Goal: Task Accomplishment & Management: Use online tool/utility

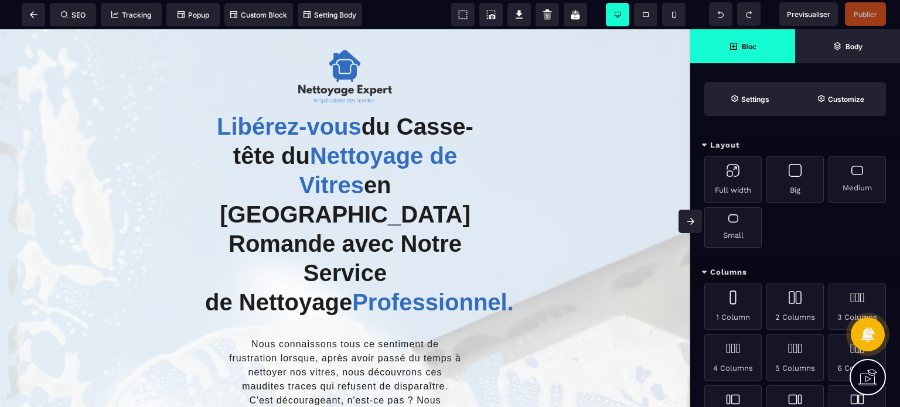
click at [691, 218] on icon at bounding box center [691, 221] width 8 height 7
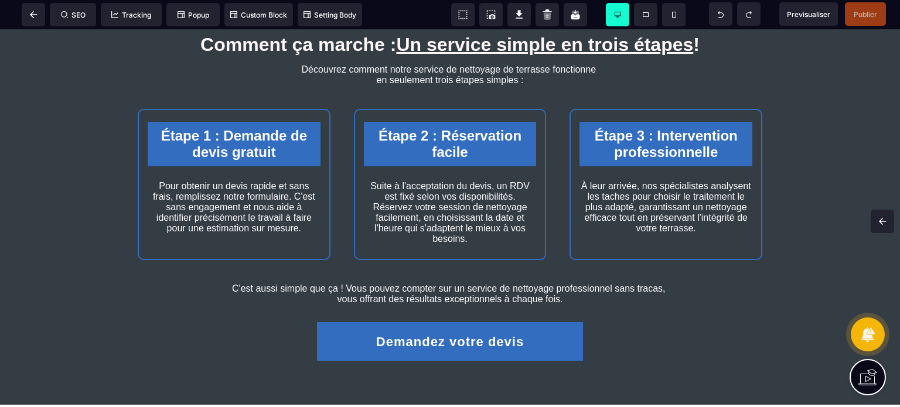
scroll to position [1384, 0]
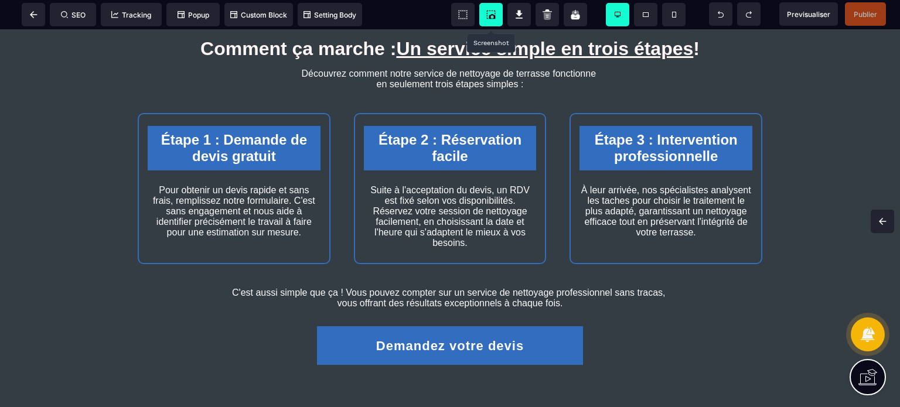
click at [485, 12] on icon at bounding box center [491, 15] width 12 height 12
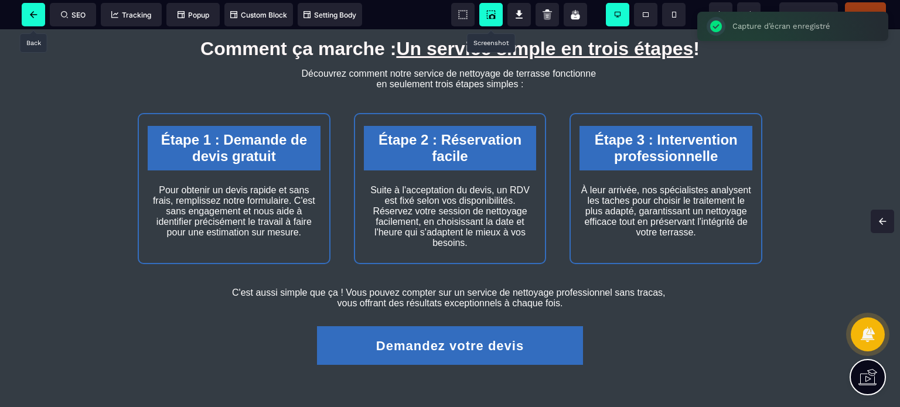
click at [33, 16] on icon at bounding box center [33, 14] width 7 height 7
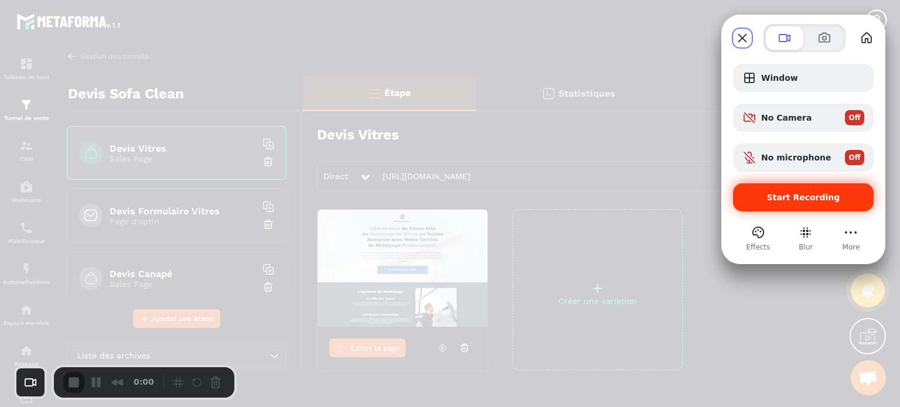
click at [778, 191] on div "Start Recording" at bounding box center [803, 197] width 141 height 28
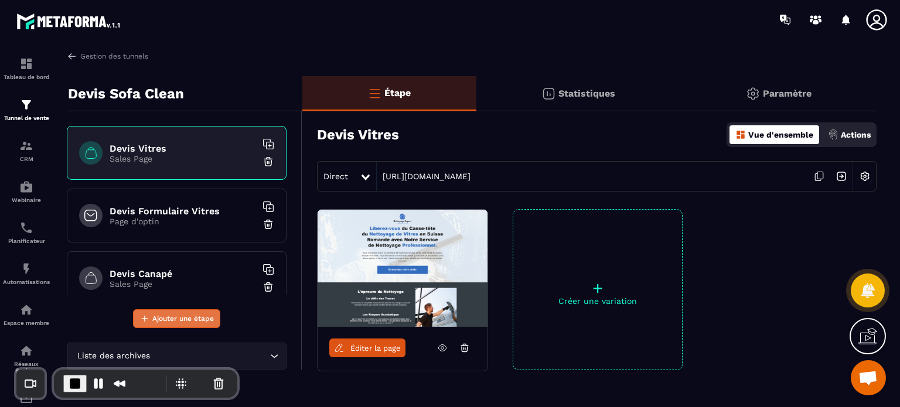
click at [148, 319] on icon at bounding box center [144, 318] width 11 height 11
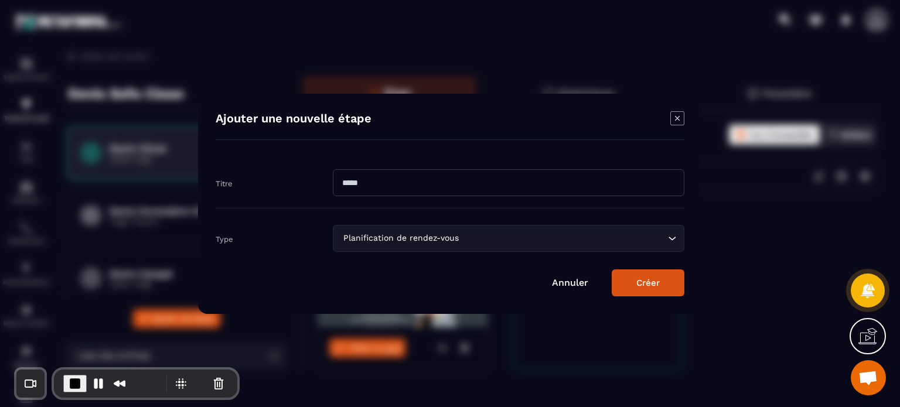
click at [363, 187] on input "Modal window" at bounding box center [508, 182] width 351 height 27
type input "**********"
click at [373, 252] on form "**********" at bounding box center [450, 227] width 469 height 139
click at [637, 290] on button "Créer" at bounding box center [648, 282] width 73 height 27
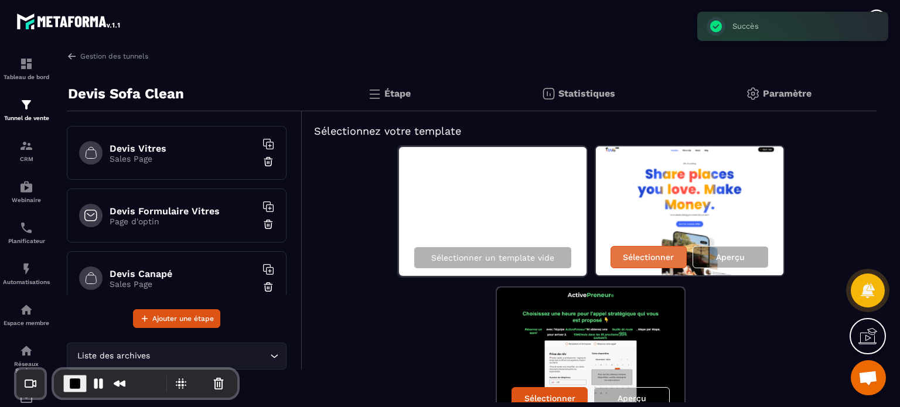
click at [647, 257] on p "Sélectionner" at bounding box center [648, 256] width 51 height 9
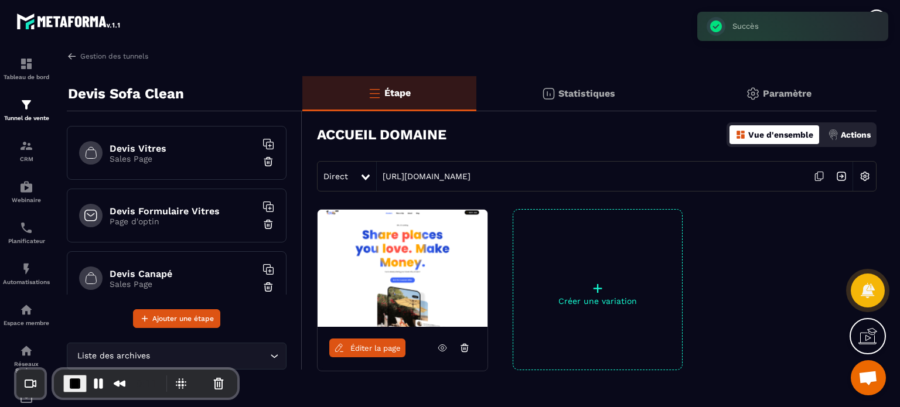
click at [860, 177] on img at bounding box center [864, 176] width 22 height 22
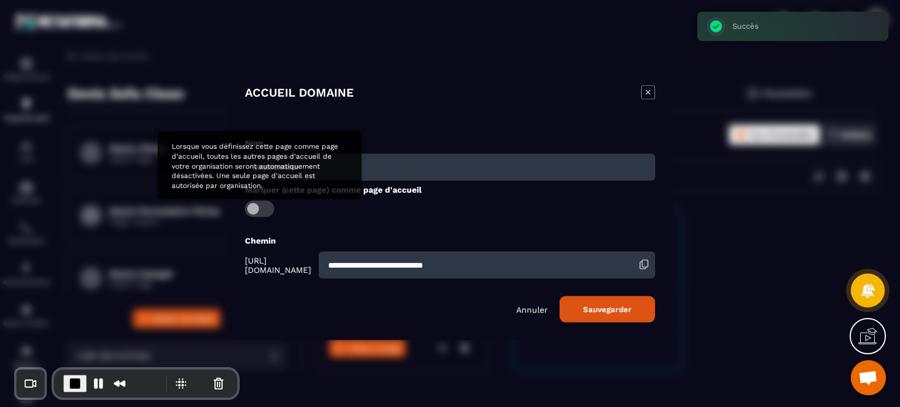
click at [255, 209] on span "Modal window" at bounding box center [259, 208] width 29 height 16
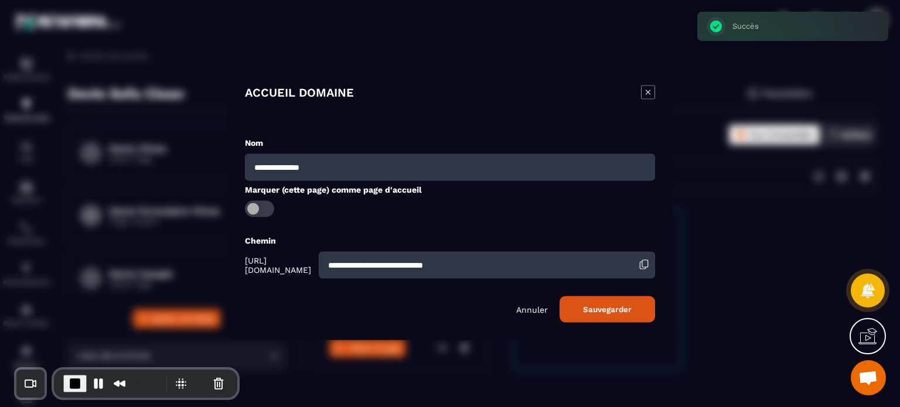
click at [627, 315] on button "Sauvegarder" at bounding box center [606, 309] width 95 height 26
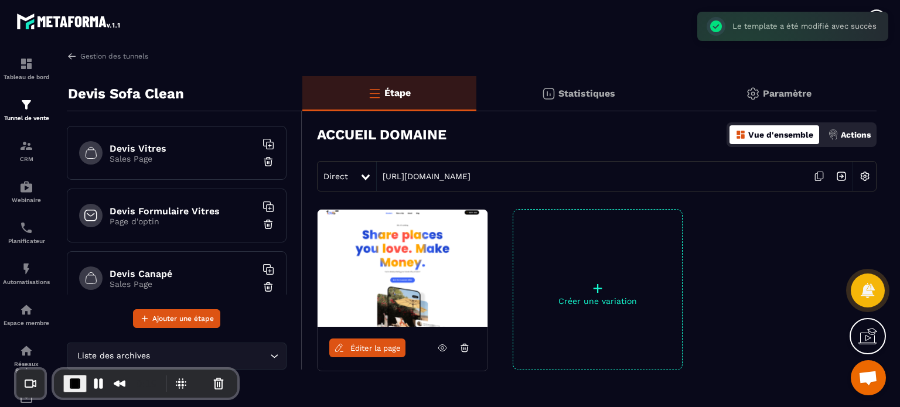
scroll to position [643, 0]
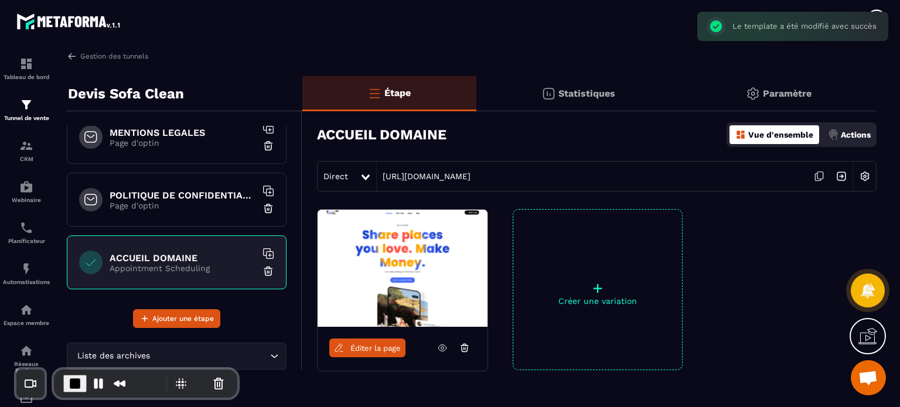
click at [212, 269] on p "Appointment Scheduling" at bounding box center [183, 268] width 146 height 9
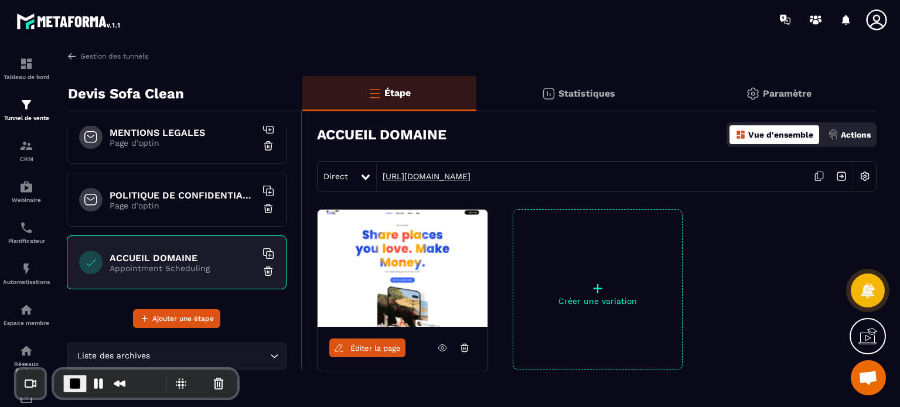
click at [453, 176] on link "[URL][DOMAIN_NAME]" at bounding box center [424, 176] width 94 height 9
click at [865, 175] on img at bounding box center [864, 176] width 22 height 22
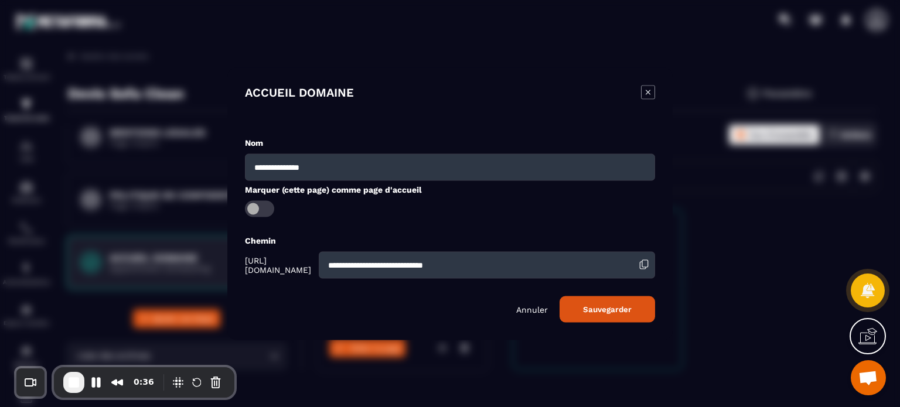
drag, startPoint x: 560, startPoint y: 267, endPoint x: 317, endPoint y: 267, distance: 242.5
click at [317, 267] on div "**********" at bounding box center [450, 264] width 410 height 27
type input "*"
click at [622, 310] on button "Sauvegarder" at bounding box center [606, 309] width 95 height 26
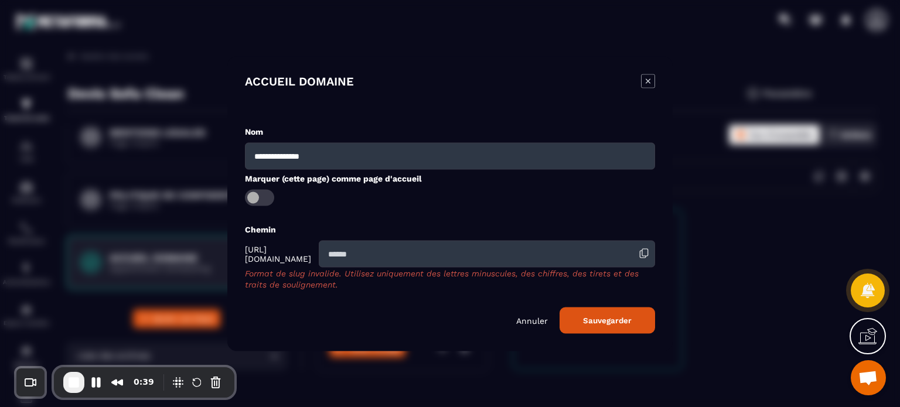
click at [415, 258] on input "Modal window" at bounding box center [487, 253] width 336 height 27
type input "*"
type input "*******"
click at [559, 307] on button "Sauvegarder" at bounding box center [606, 320] width 95 height 26
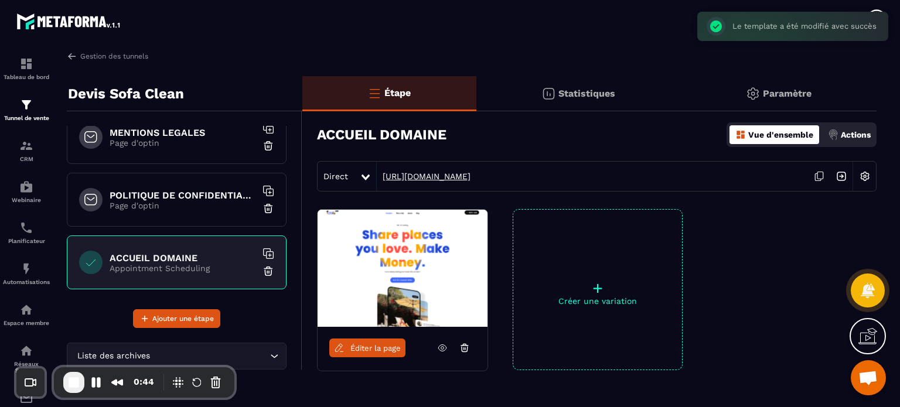
click at [449, 176] on link "[URL][DOMAIN_NAME]" at bounding box center [424, 176] width 94 height 9
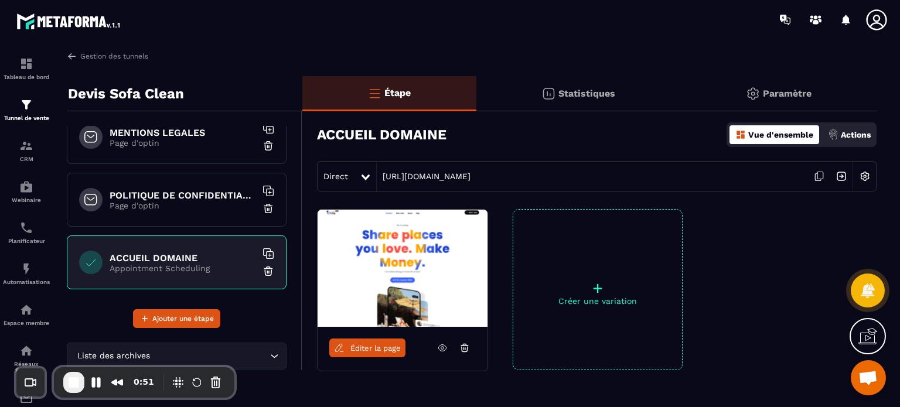
click at [864, 180] on img at bounding box center [864, 176] width 22 height 22
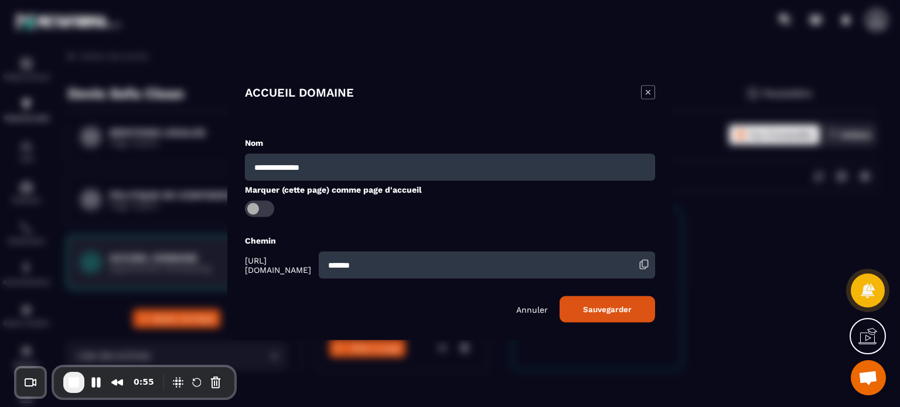
drag, startPoint x: 380, startPoint y: 267, endPoint x: 318, endPoint y: 269, distance: 61.6
click at [318, 269] on div "[URL][DOMAIN_NAME] *******" at bounding box center [450, 264] width 410 height 27
click at [316, 269] on span "[URL][DOMAIN_NAME]" at bounding box center [280, 264] width 71 height 19
drag, startPoint x: 394, startPoint y: 267, endPoint x: 338, endPoint y: 268, distance: 56.2
click at [338, 268] on input "*******" at bounding box center [487, 264] width 336 height 27
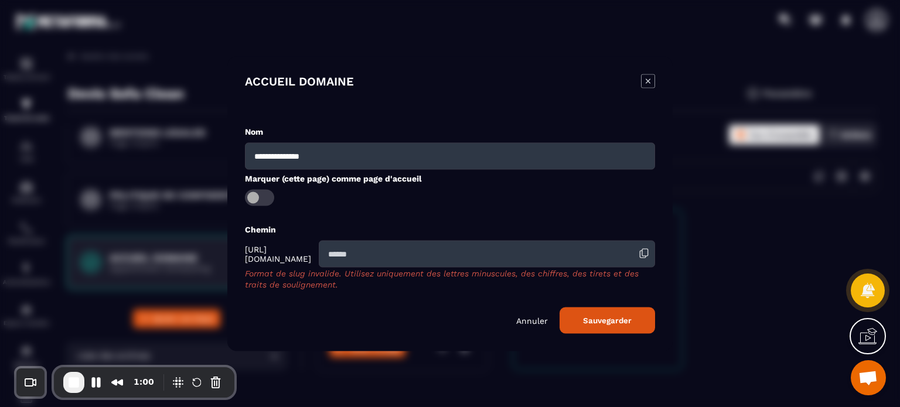
click at [610, 311] on button "Sauvegarder" at bounding box center [606, 320] width 95 height 26
click at [644, 77] on icon "Modal window" at bounding box center [648, 81] width 14 height 14
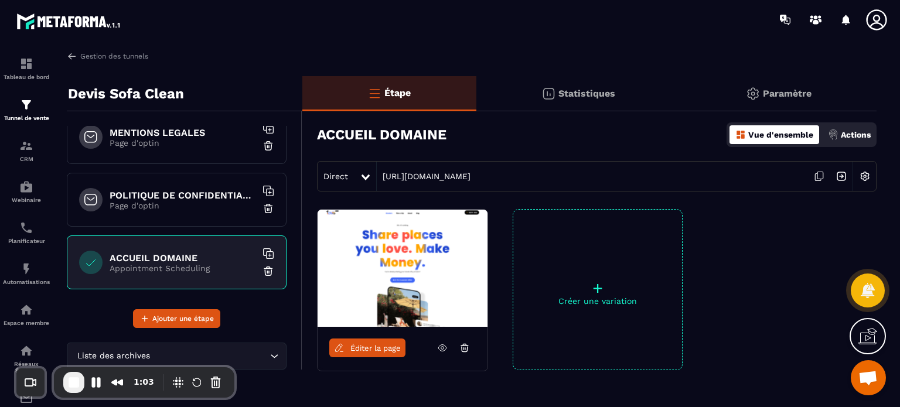
click at [262, 265] on img at bounding box center [268, 271] width 12 height 12
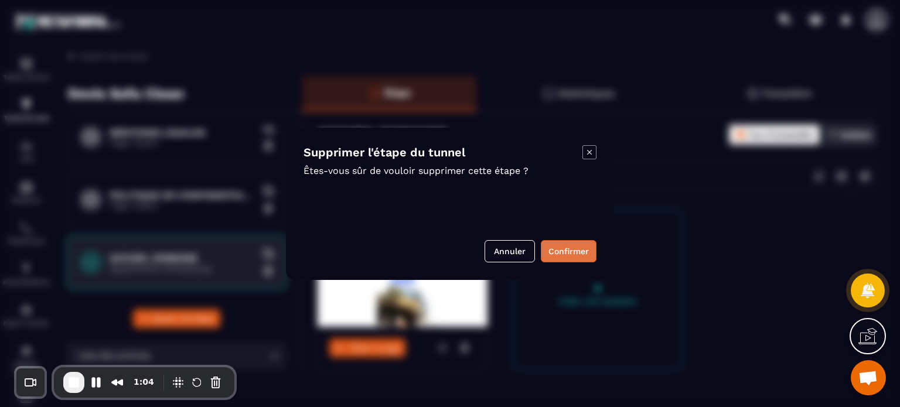
click at [569, 247] on button "Confirmer" at bounding box center [569, 251] width 56 height 22
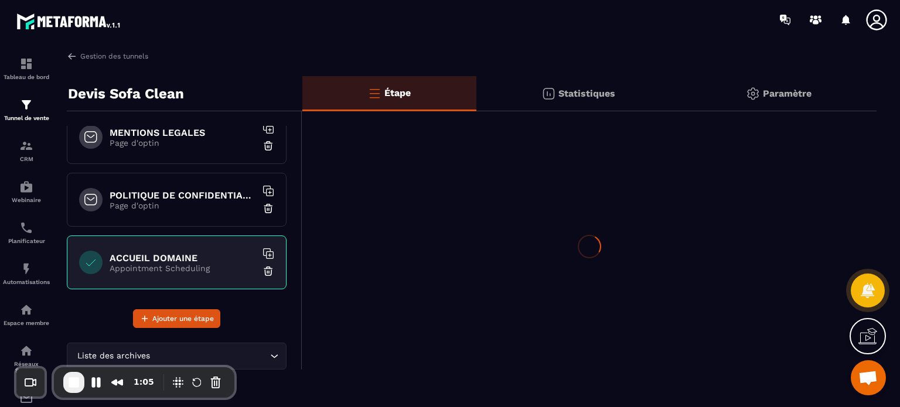
scroll to position [581, 0]
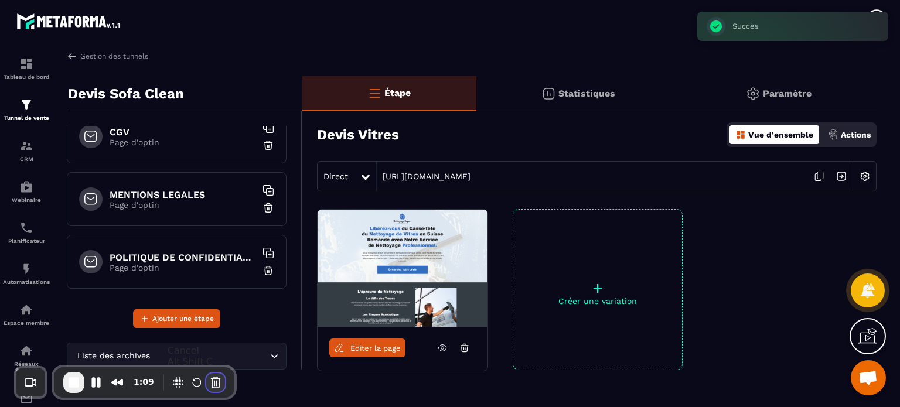
click at [206, 383] on button "Cancel Recording" at bounding box center [215, 382] width 19 height 19
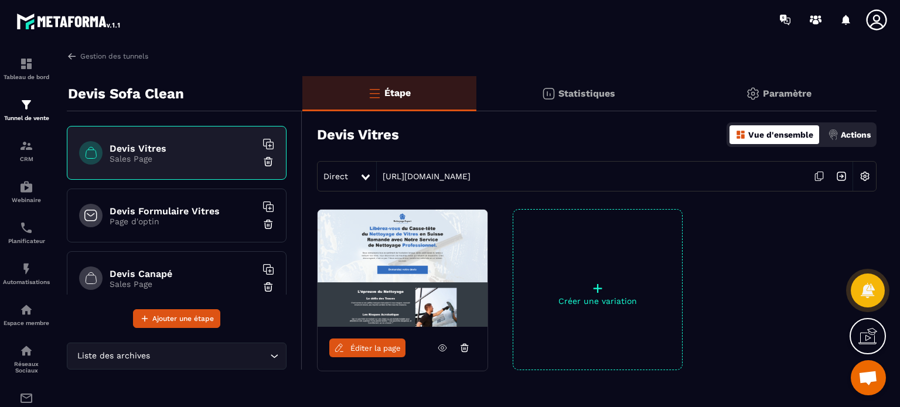
click at [200, 192] on div "Devis Formulaire Vitres Page d'optin" at bounding box center [177, 216] width 220 height 54
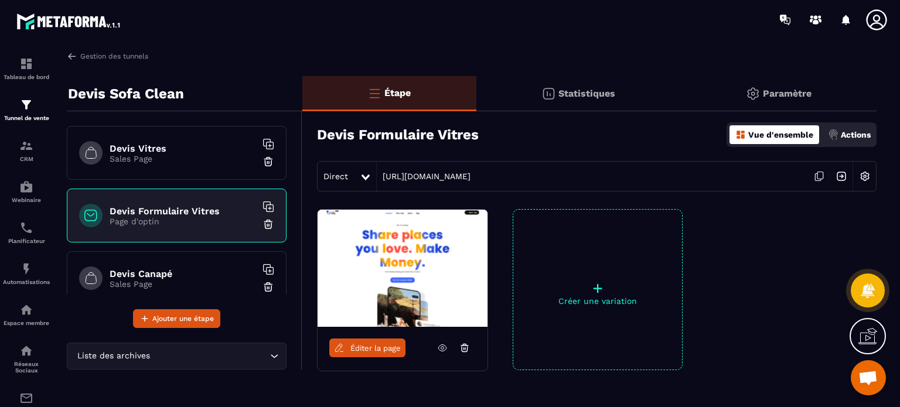
click at [191, 146] on h6 "Devis Vitres" at bounding box center [183, 148] width 146 height 11
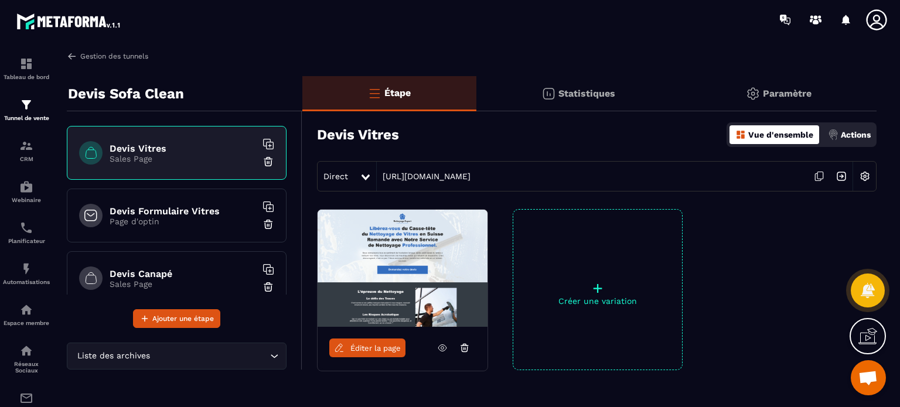
click at [119, 60] on link "Gestion des tunnels" at bounding box center [107, 56] width 81 height 11
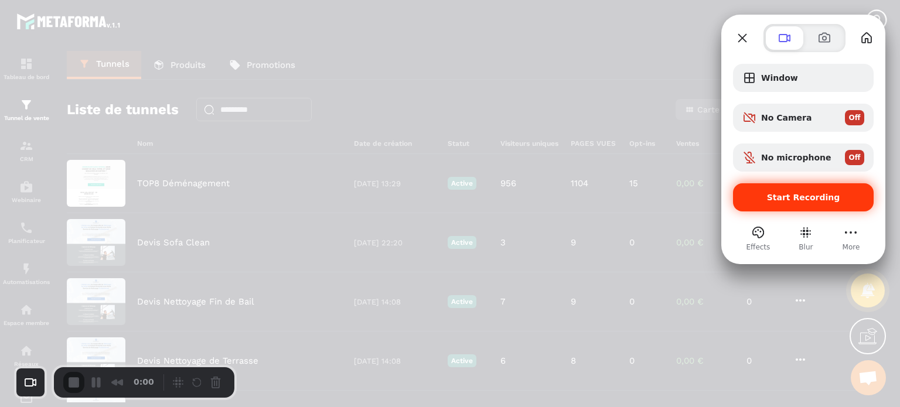
click at [771, 196] on span "Start Recording" at bounding box center [803, 197] width 122 height 9
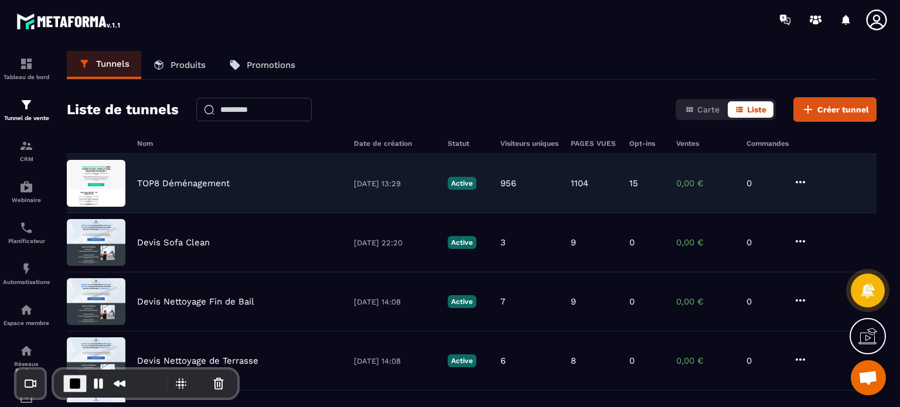
click at [164, 185] on p "TOP8 Déménagement" at bounding box center [183, 183] width 93 height 11
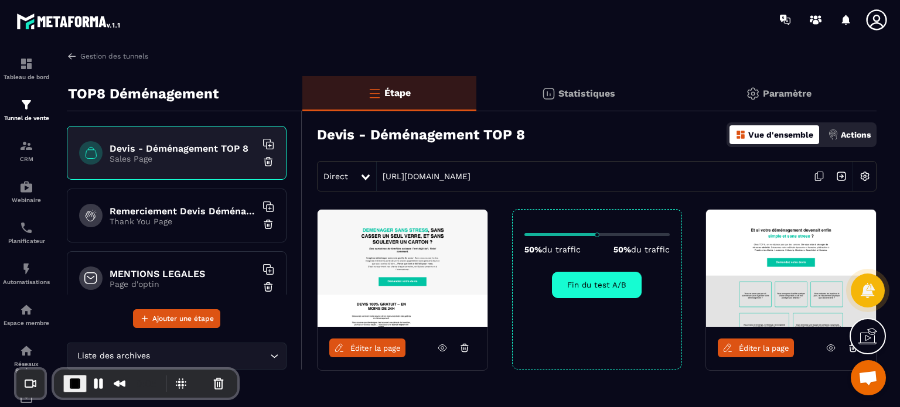
click at [866, 180] on img at bounding box center [864, 176] width 22 height 22
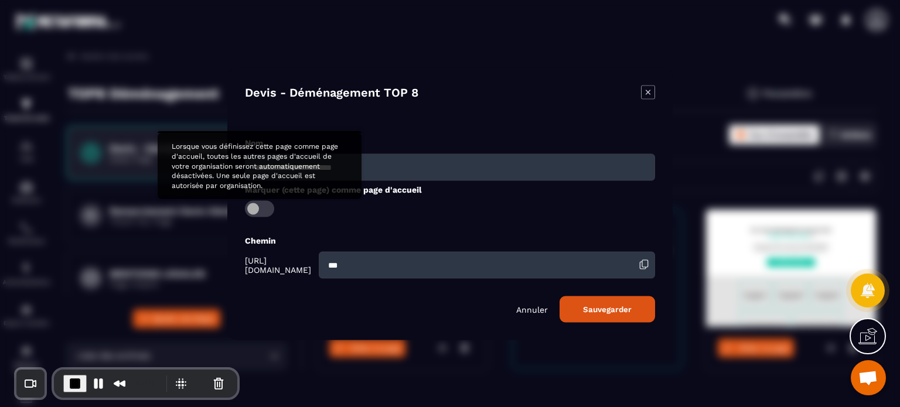
click at [254, 203] on span "Modal window" at bounding box center [259, 208] width 29 height 16
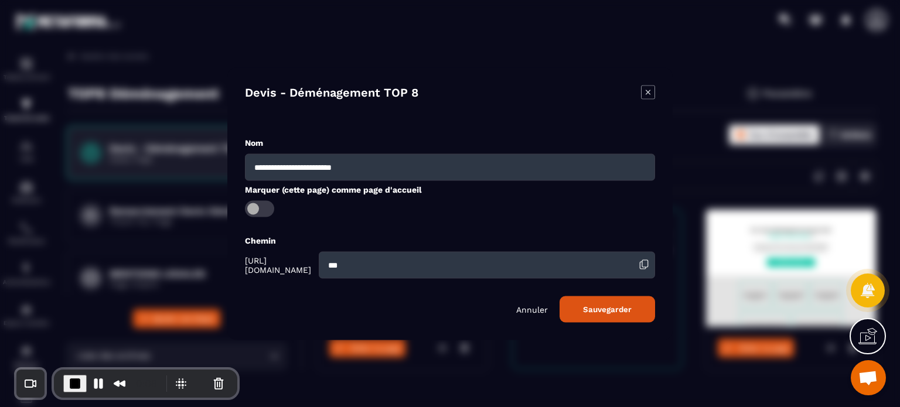
click at [603, 319] on button "Sauvegarder" at bounding box center [606, 309] width 95 height 26
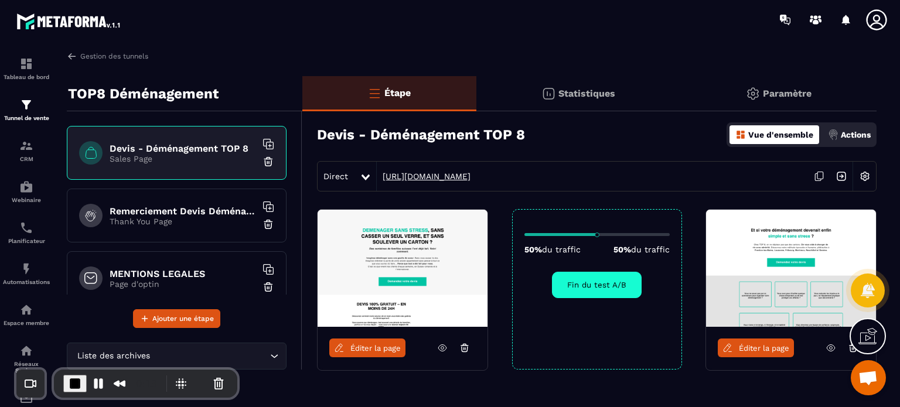
drag, startPoint x: 377, startPoint y: 170, endPoint x: 528, endPoint y: 177, distance: 150.7
click at [528, 177] on div "Direct [URL][DOMAIN_NAME]" at bounding box center [596, 176] width 559 height 30
copy link "[URL][DOMAIN_NAME]"
click at [79, 381] on span "End Recording" at bounding box center [74, 382] width 14 height 14
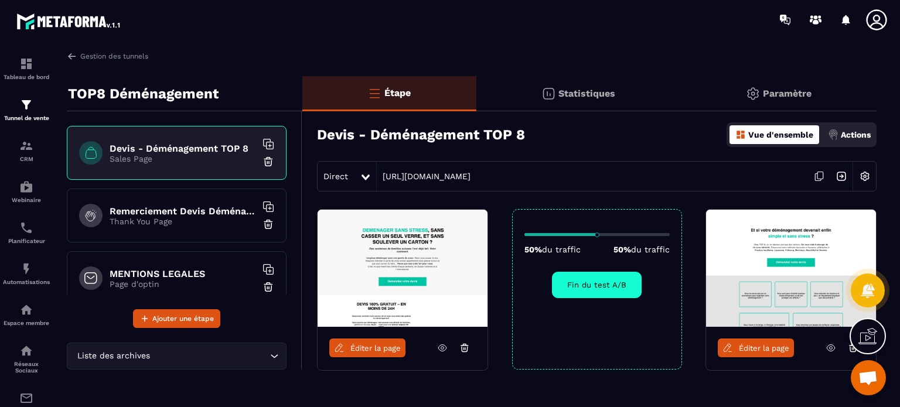
click at [872, 18] on icon at bounding box center [876, 19] width 23 height 23
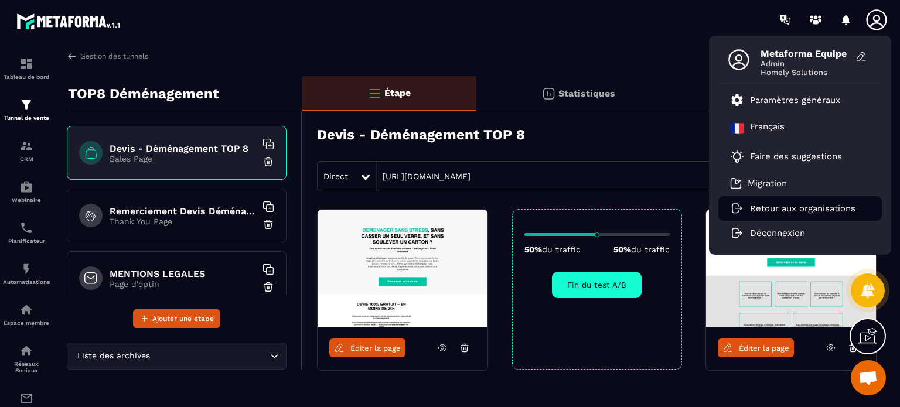
click at [793, 203] on p "Retour aux organisations" at bounding box center [802, 208] width 105 height 11
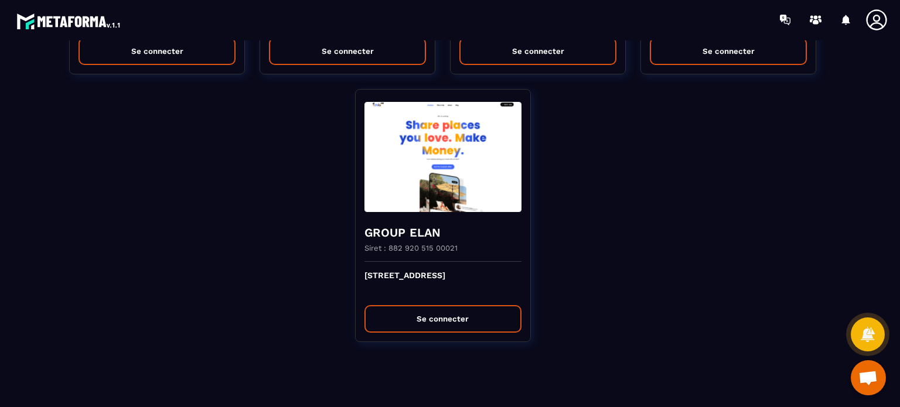
scroll to position [12, 0]
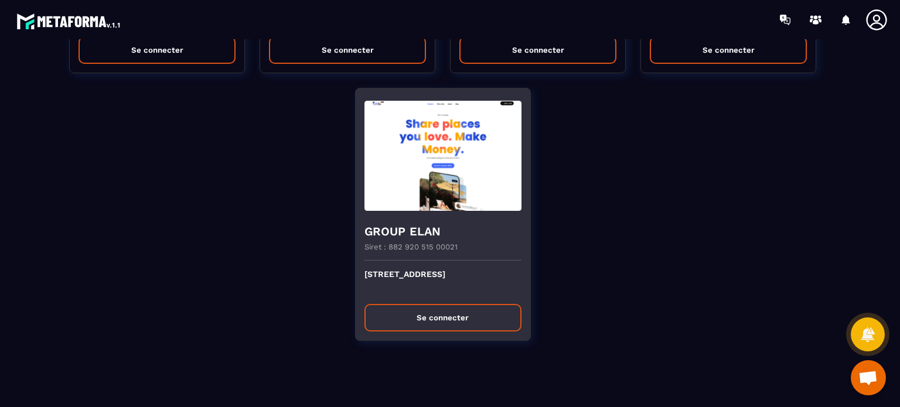
click at [422, 304] on button "Se connecter" at bounding box center [442, 318] width 157 height 28
